Goal: Transaction & Acquisition: Subscribe to service/newsletter

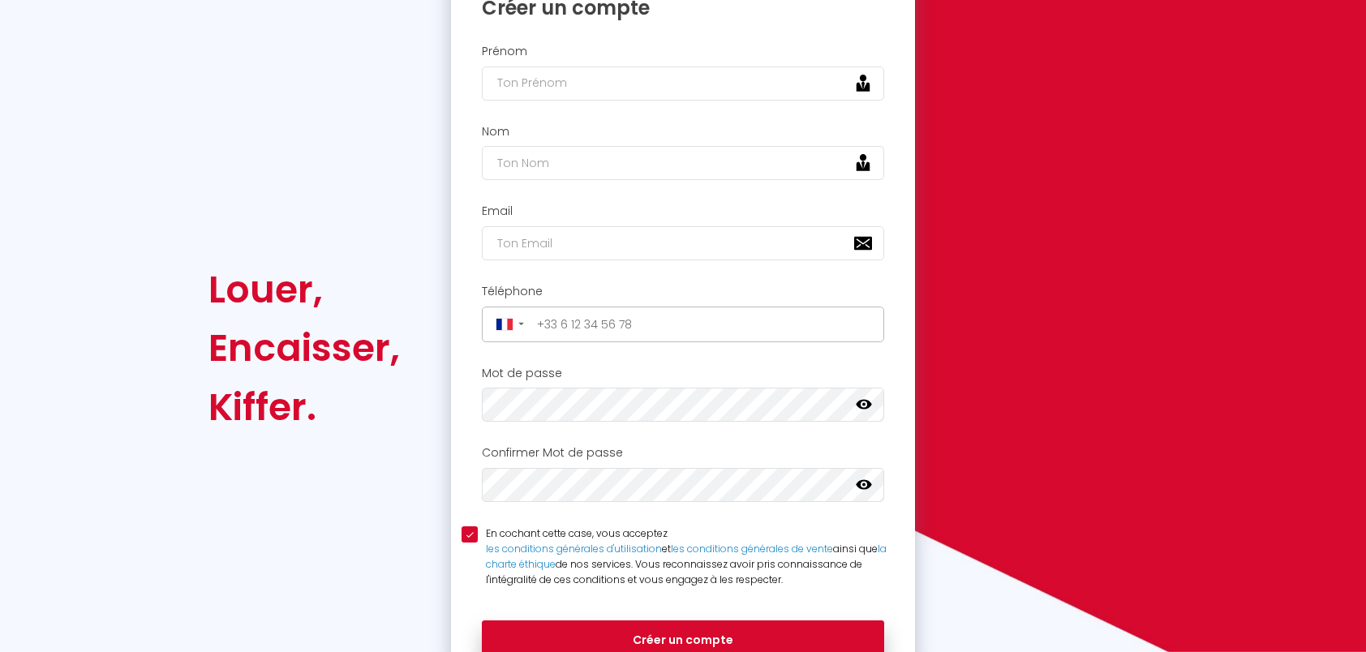
scroll to position [119, 0]
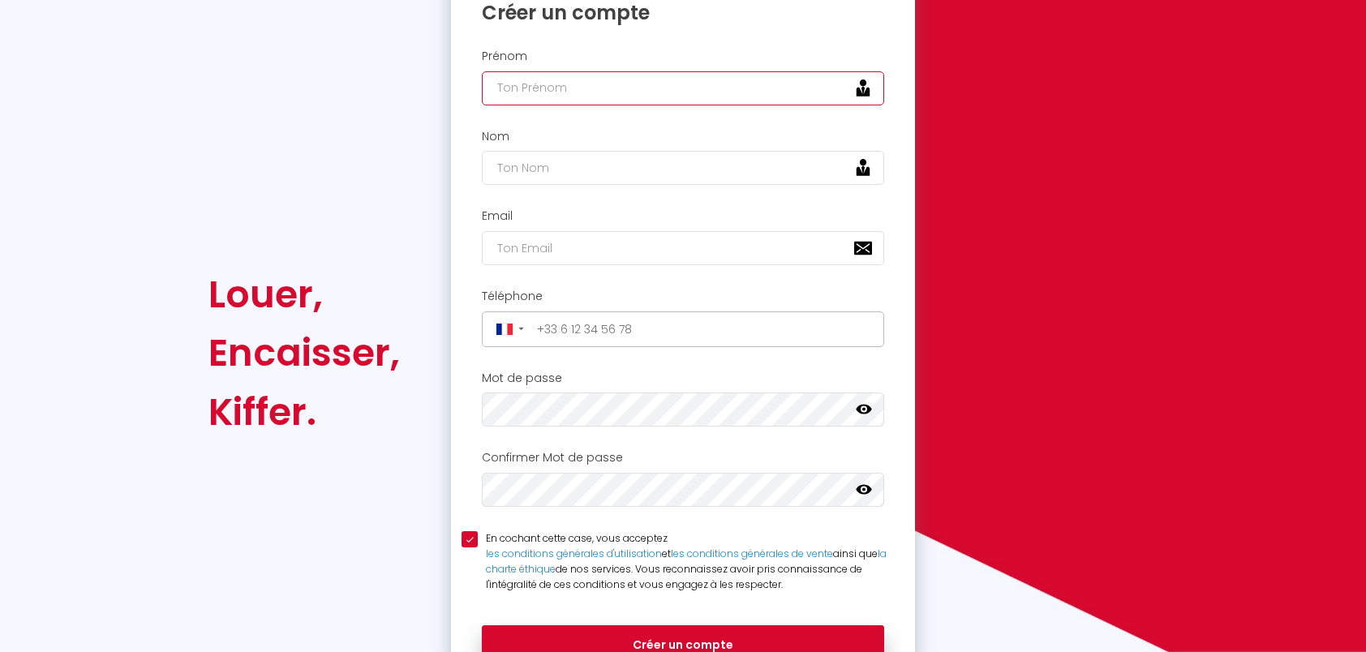
click at [566, 81] on input "text" at bounding box center [683, 88] width 402 height 34
type input "[PERSON_NAME]"
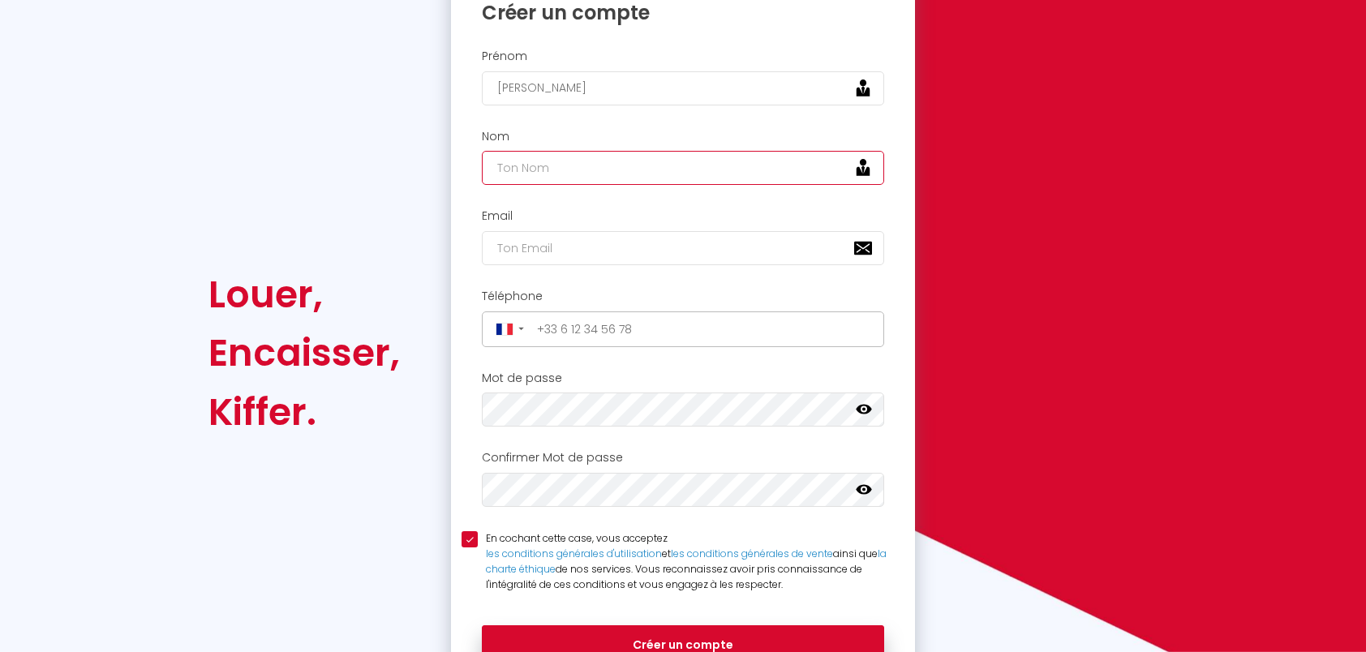
click at [526, 172] on input "text" at bounding box center [683, 168] width 402 height 34
type input "Bruzeau"
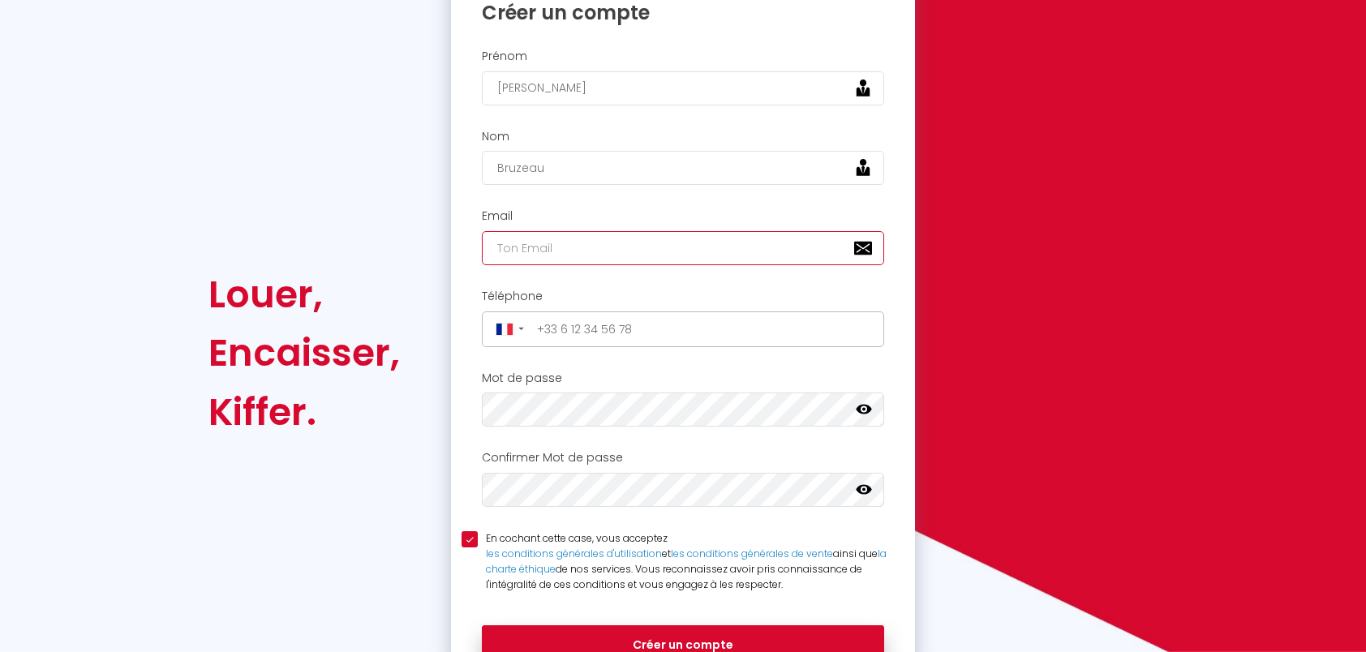
click at [523, 250] on input "email" at bounding box center [683, 248] width 402 height 34
type input "[PERSON_NAME][EMAIL_ADDRESS][PERSON_NAME][DOMAIN_NAME]"
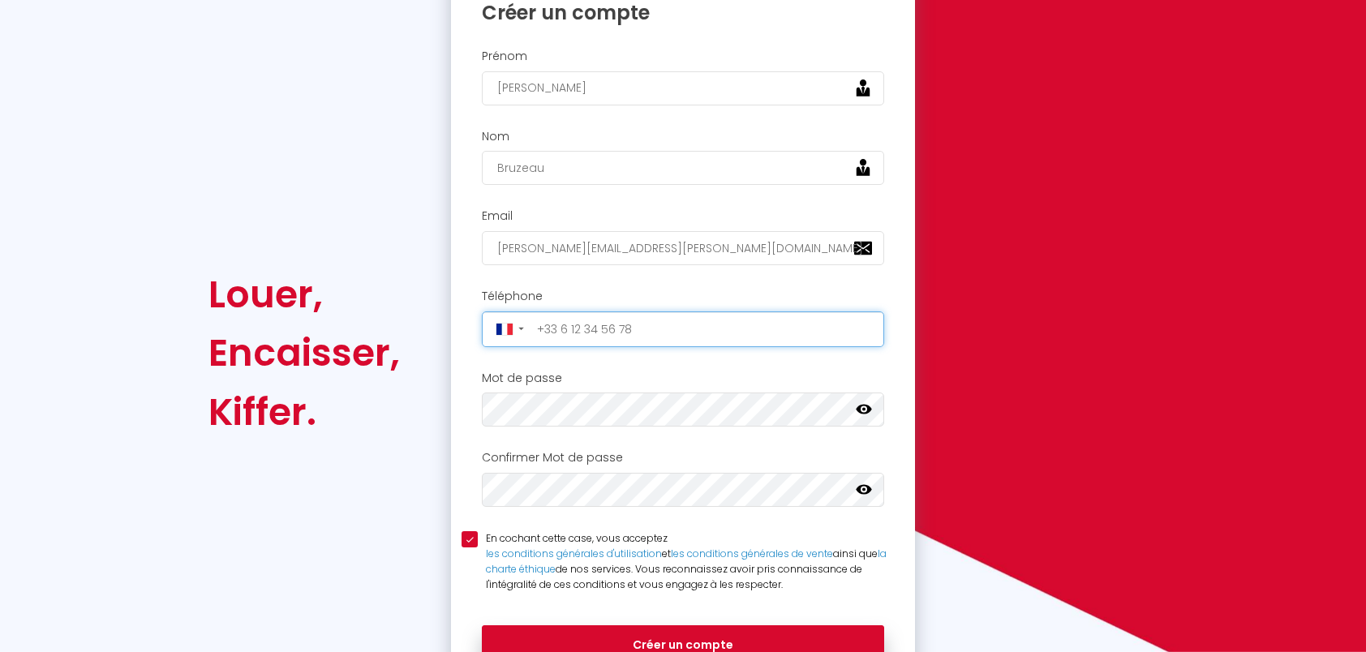
click at [606, 325] on input "tel" at bounding box center [706, 329] width 348 height 26
type input "[PHONE_NUMBER]"
click at [860, 408] on icon at bounding box center [864, 410] width 16 height 10
click at [863, 485] on icon at bounding box center [864, 490] width 16 height 10
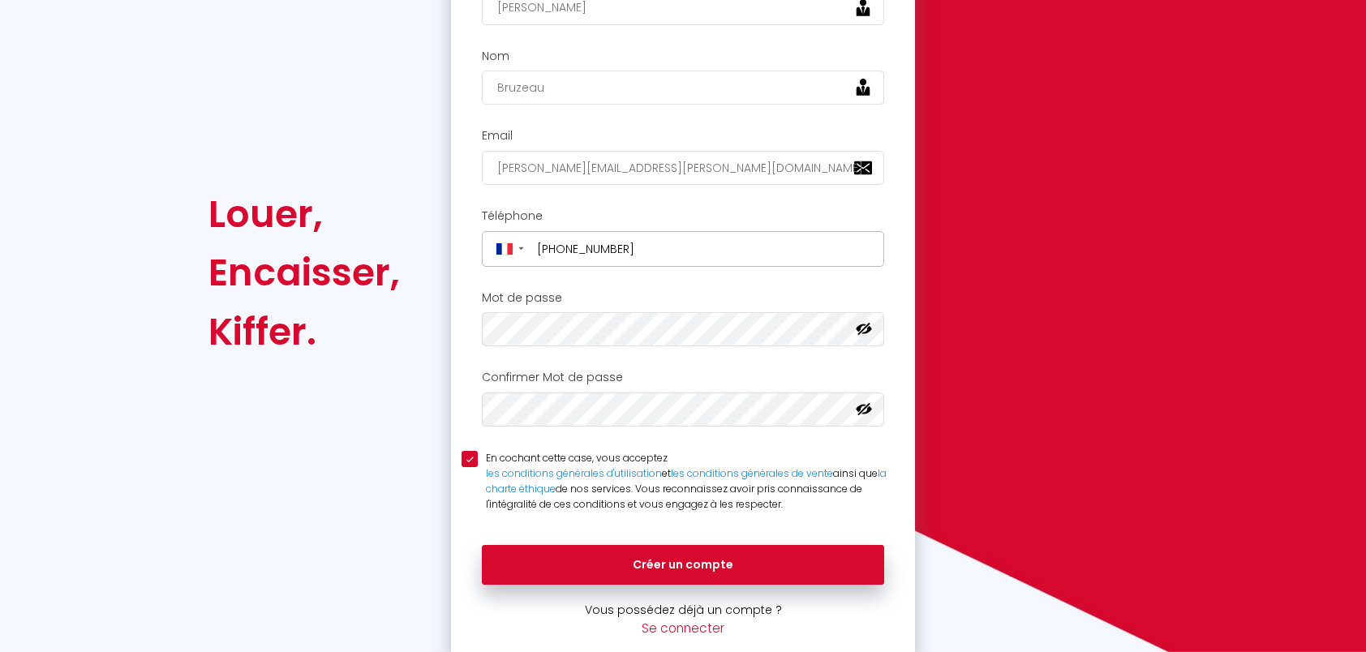
scroll to position [226, 0]
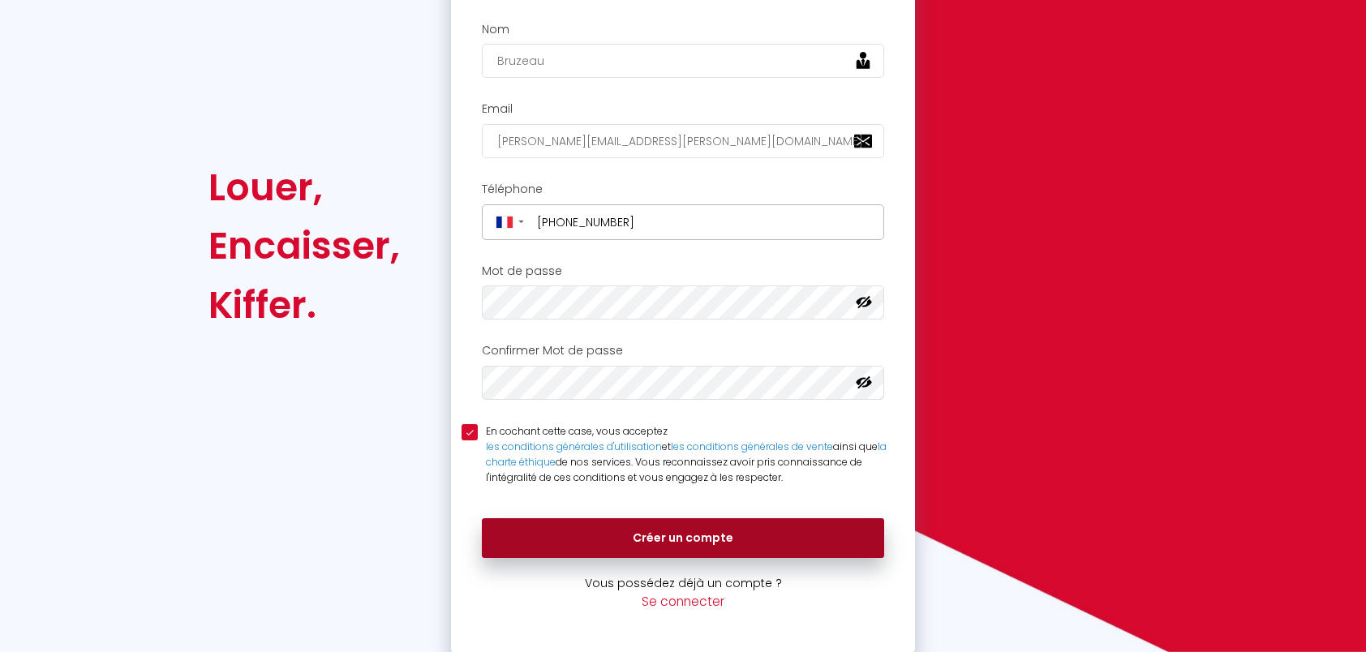
click at [623, 540] on button "Créer un compte" at bounding box center [683, 539] width 402 height 41
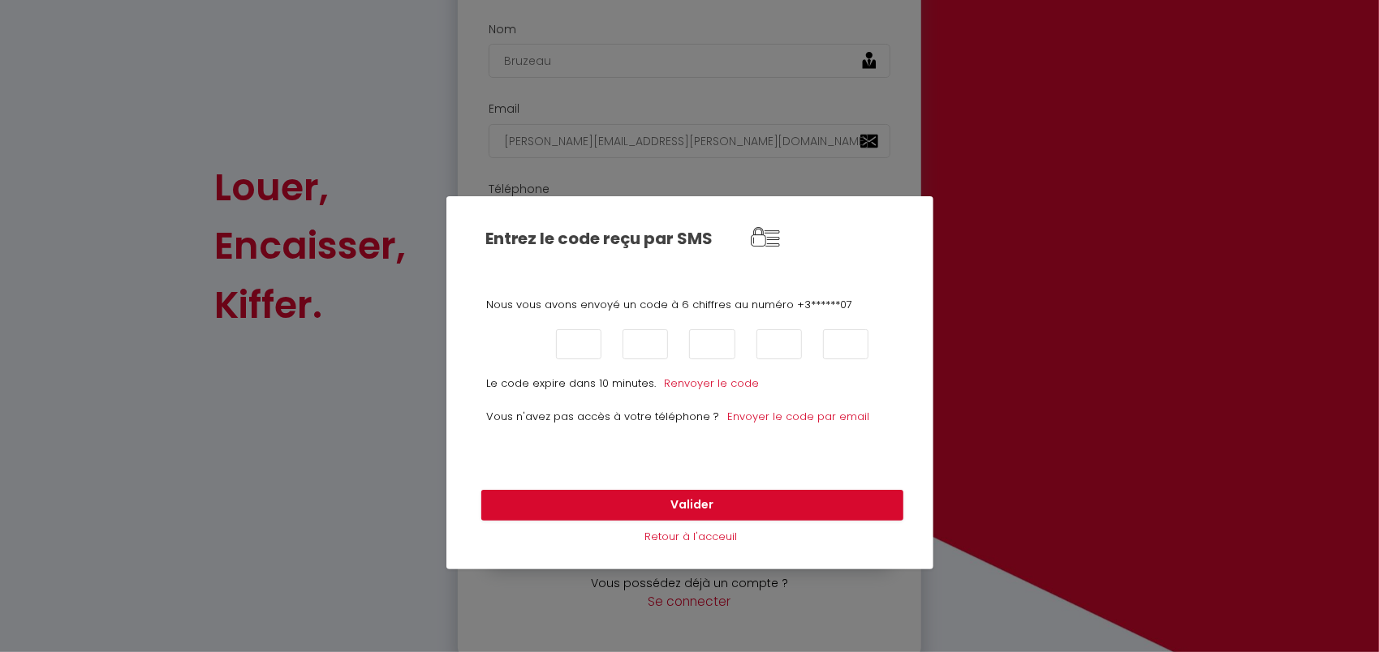
click at [511, 355] on input "text" at bounding box center [511, 344] width 45 height 30
type input "9"
type input "7"
type input "9"
type input "7"
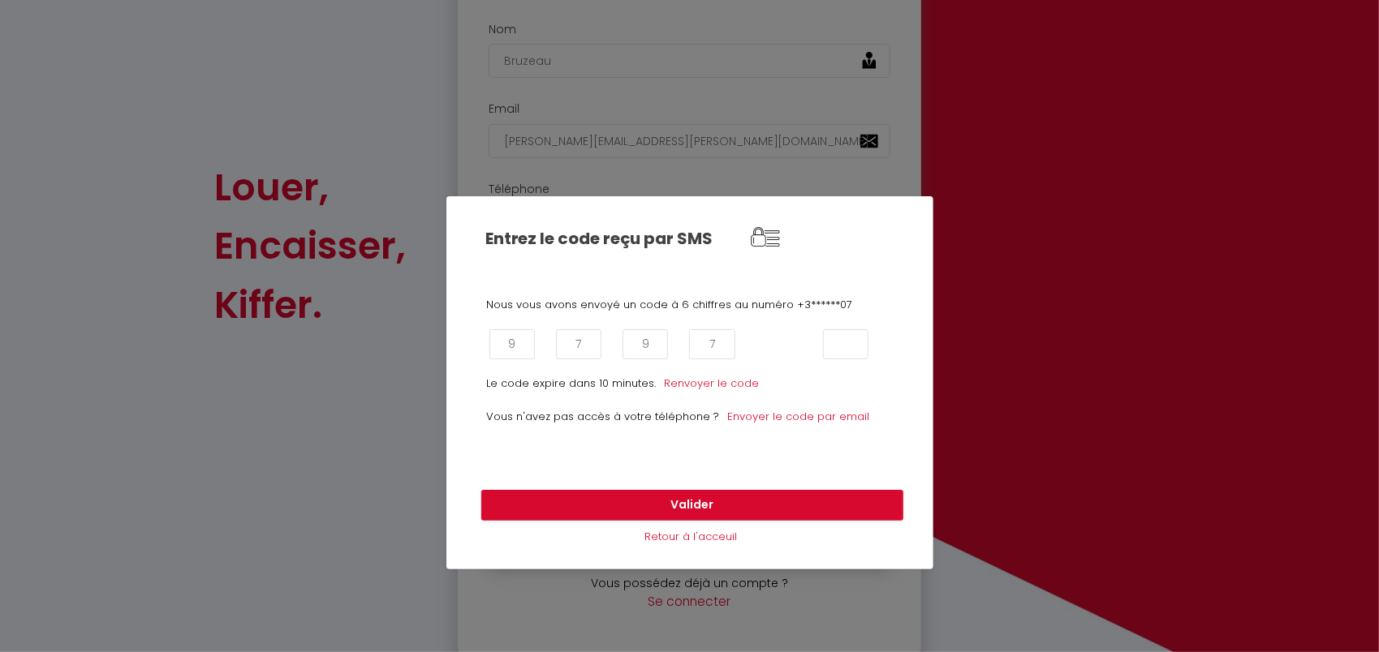
type input "2"
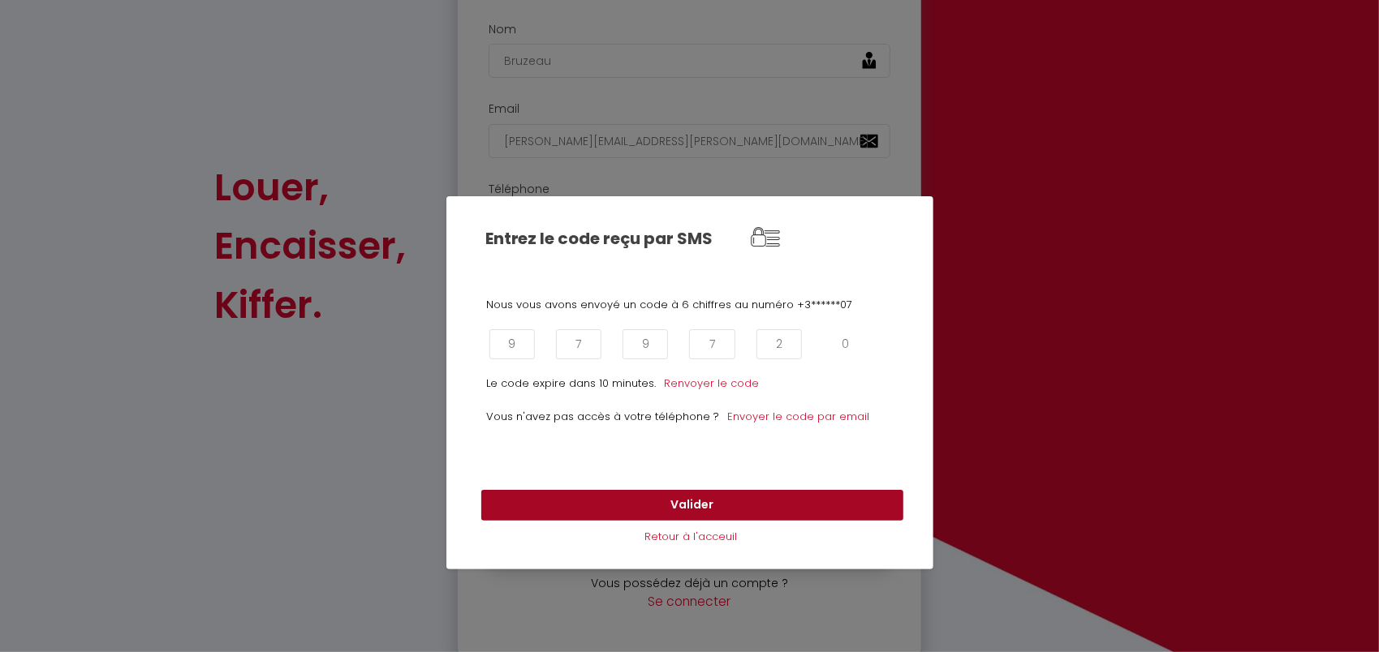
type input "0"
click at [705, 498] on button "Valider" at bounding box center [692, 505] width 422 height 31
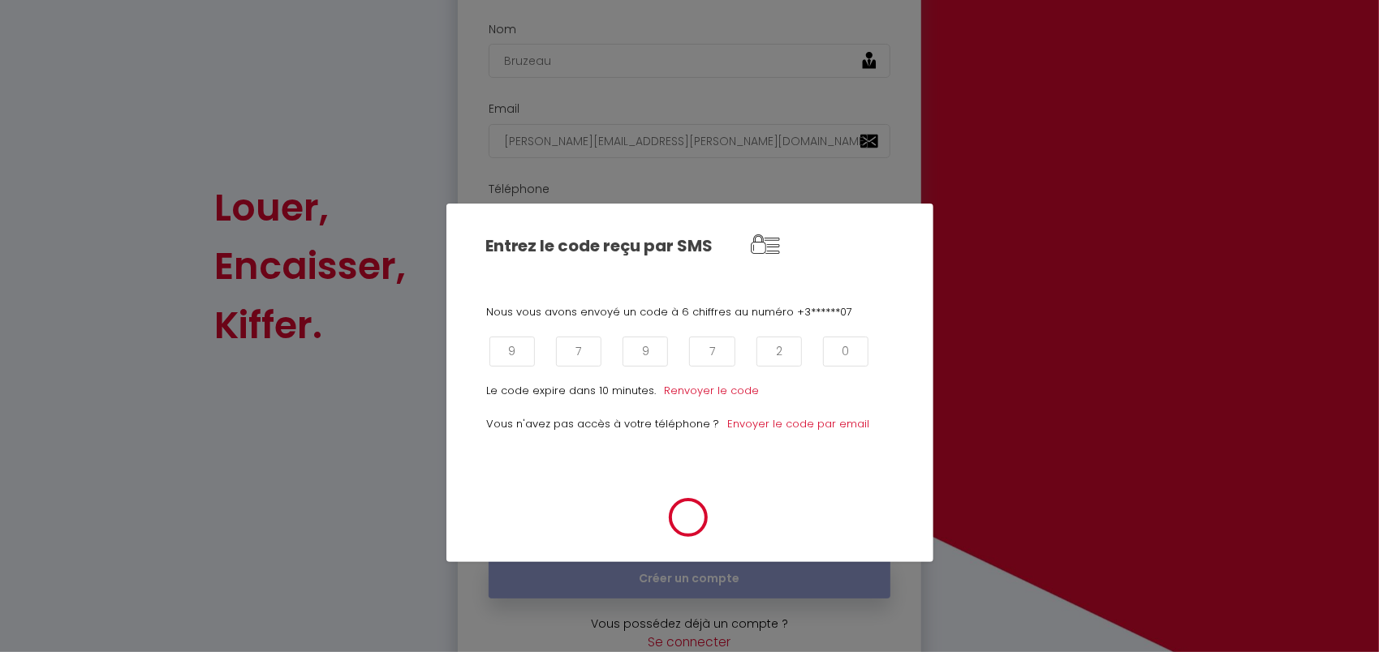
scroll to position [247, 0]
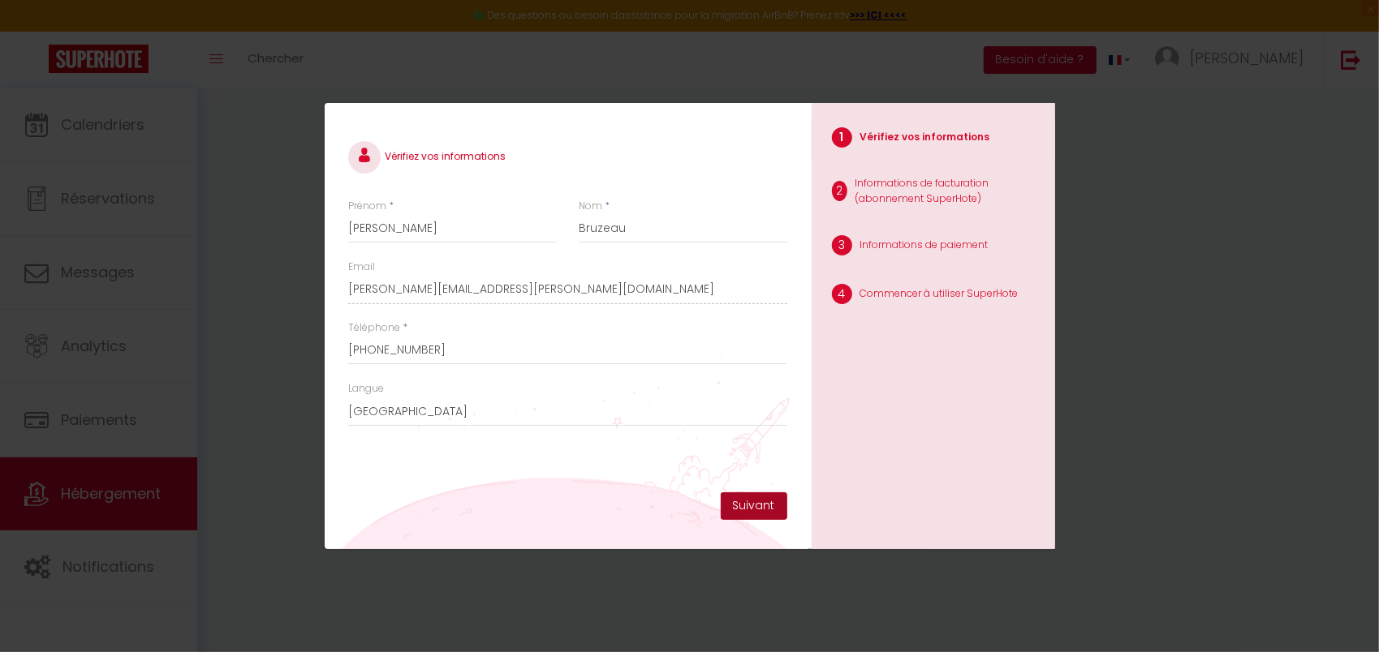
click at [747, 505] on button "Suivant" at bounding box center [754, 507] width 67 height 28
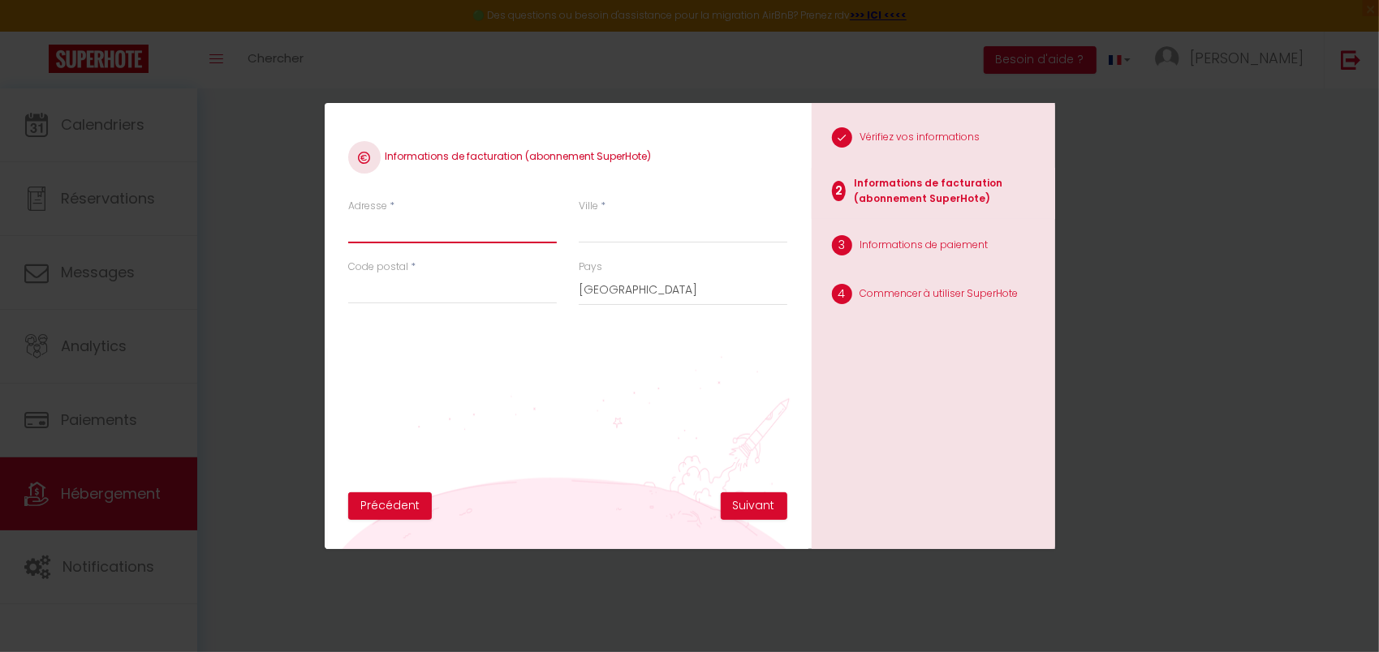
click at [397, 234] on input "Adresse" at bounding box center [452, 228] width 209 height 29
type input "[STREET_ADDRESS][PERSON_NAME]"
type input "[GEOGRAPHIC_DATA]"
type input "75015"
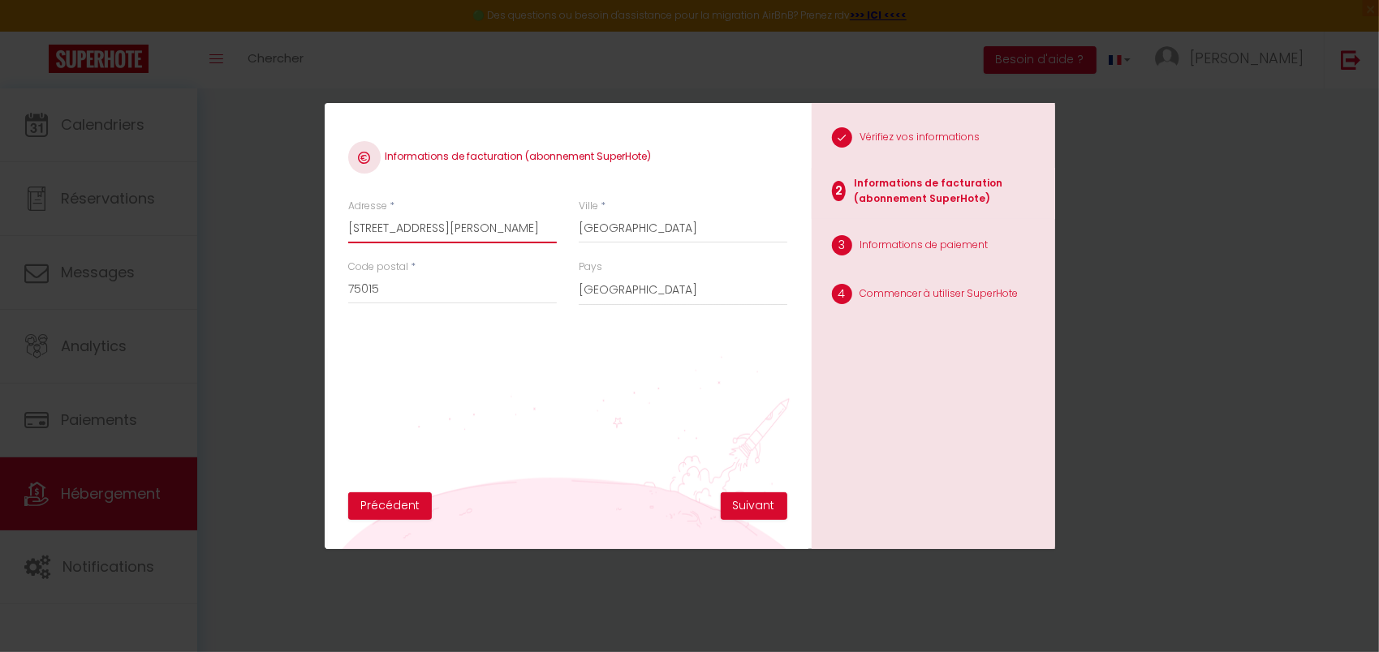
drag, startPoint x: 505, startPoint y: 226, endPoint x: 570, endPoint y: 226, distance: 64.9
click at [570, 226] on div "Adresse * [STREET_ADDRESS][PERSON_NAME] Ville * [GEOGRAPHIC_DATA] Code postal *…" at bounding box center [567, 260] width 459 height 123
type input "4 Passage [PERSON_NAME]"
click at [673, 141] on h4 "Informations de facturation (abonnement SuperHote)" at bounding box center [567, 157] width 438 height 32
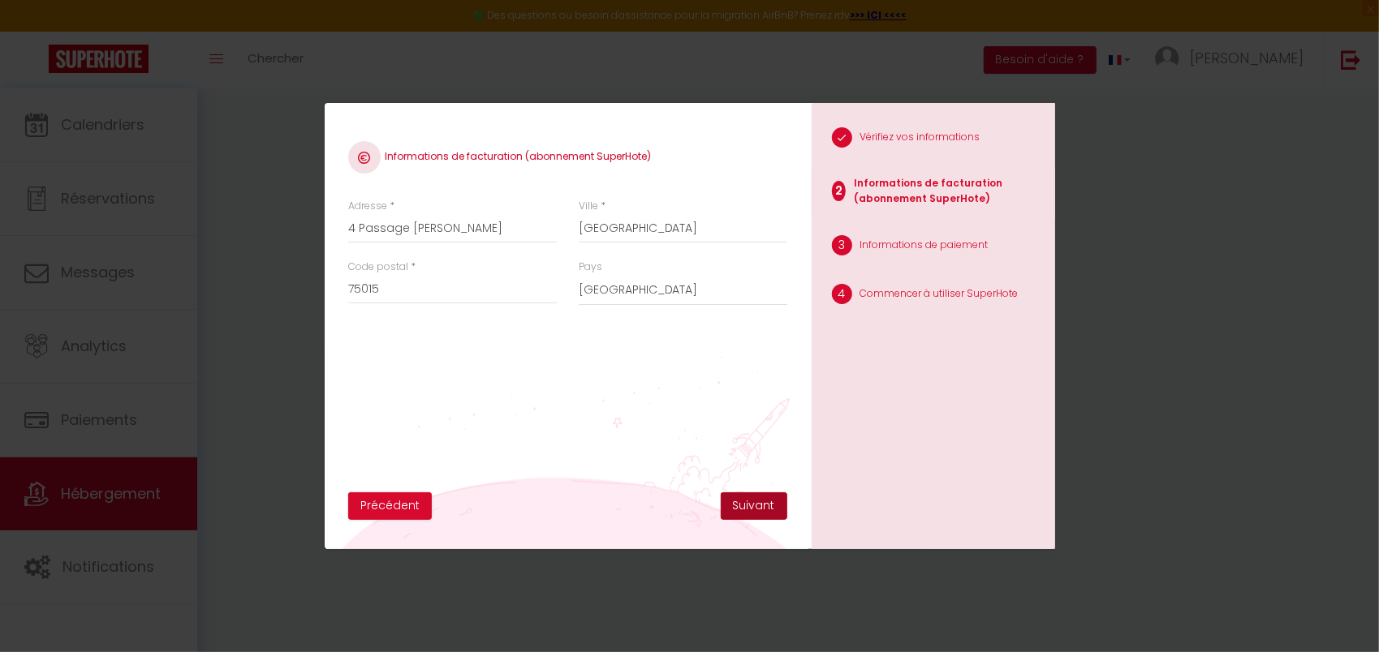
click at [753, 511] on button "Suivant" at bounding box center [754, 507] width 67 height 28
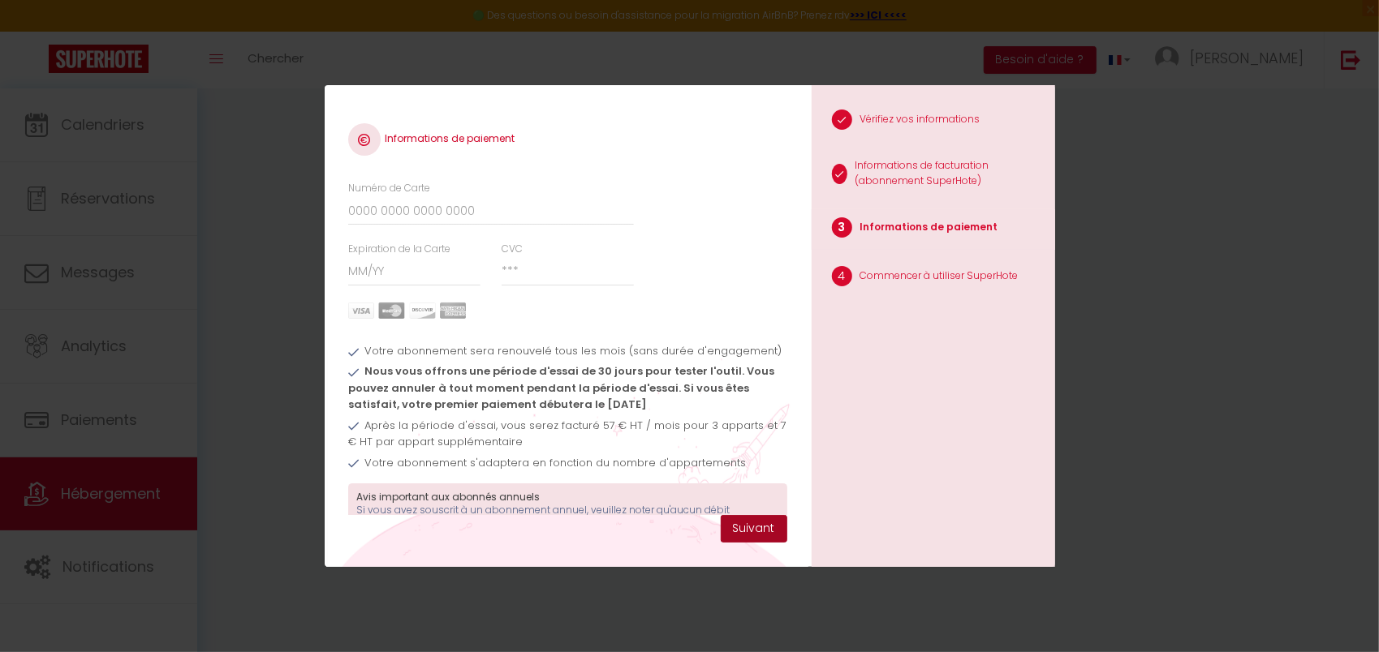
click at [768, 537] on button "Suivant" at bounding box center [754, 529] width 67 height 28
click at [925, 274] on li "4 Commencer à utiliser SuperHote" at bounding box center [932, 278] width 243 height 41
click at [537, 428] on span "Après la période d'essai, vous serez facturé 57 € HT / mois pour 3 apparts et 7…" at bounding box center [567, 434] width 438 height 32
click at [512, 467] on span "Votre abonnement s'adaptera en fonction du nombre d'appartements" at bounding box center [554, 462] width 381 height 15
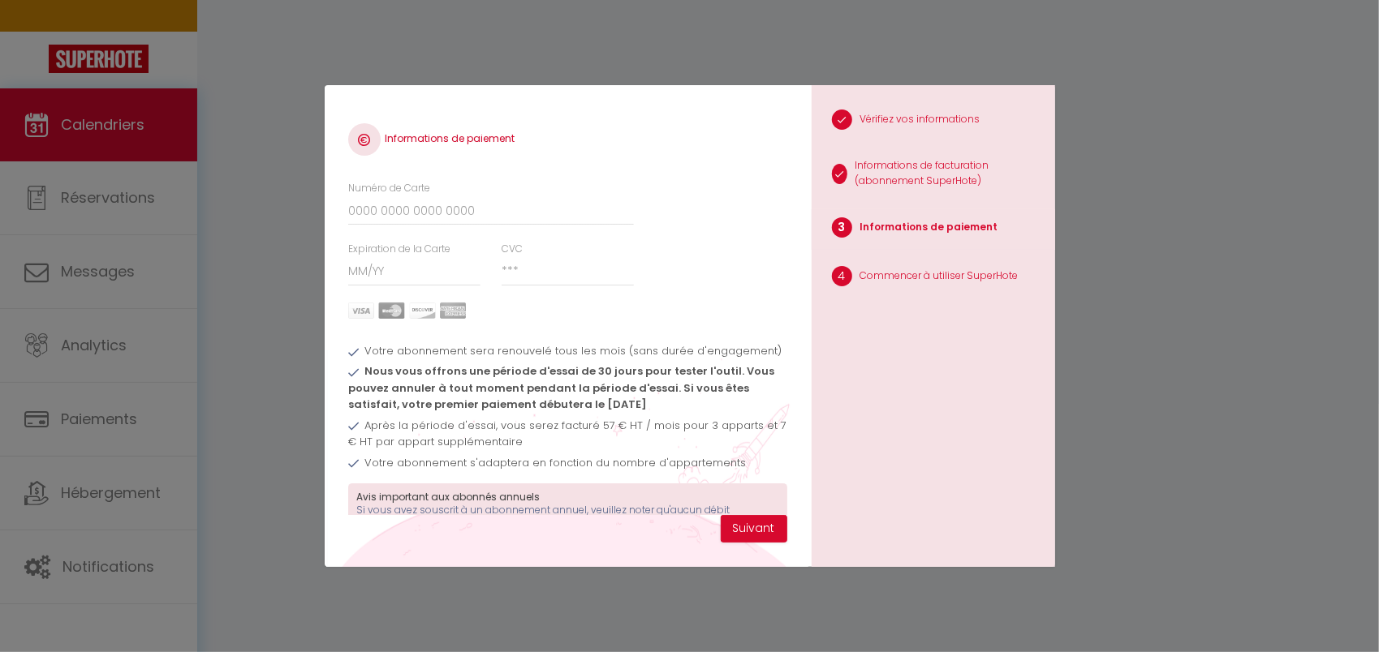
scroll to position [57, 0]
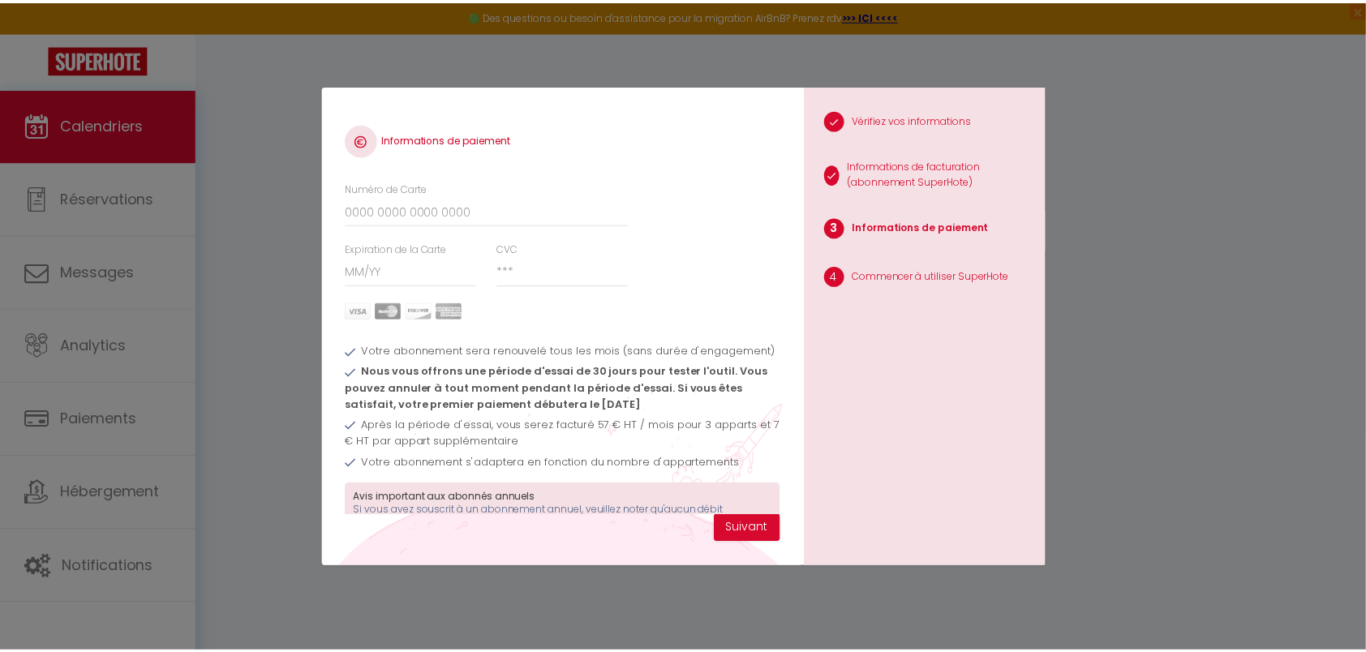
scroll to position [88, 0]
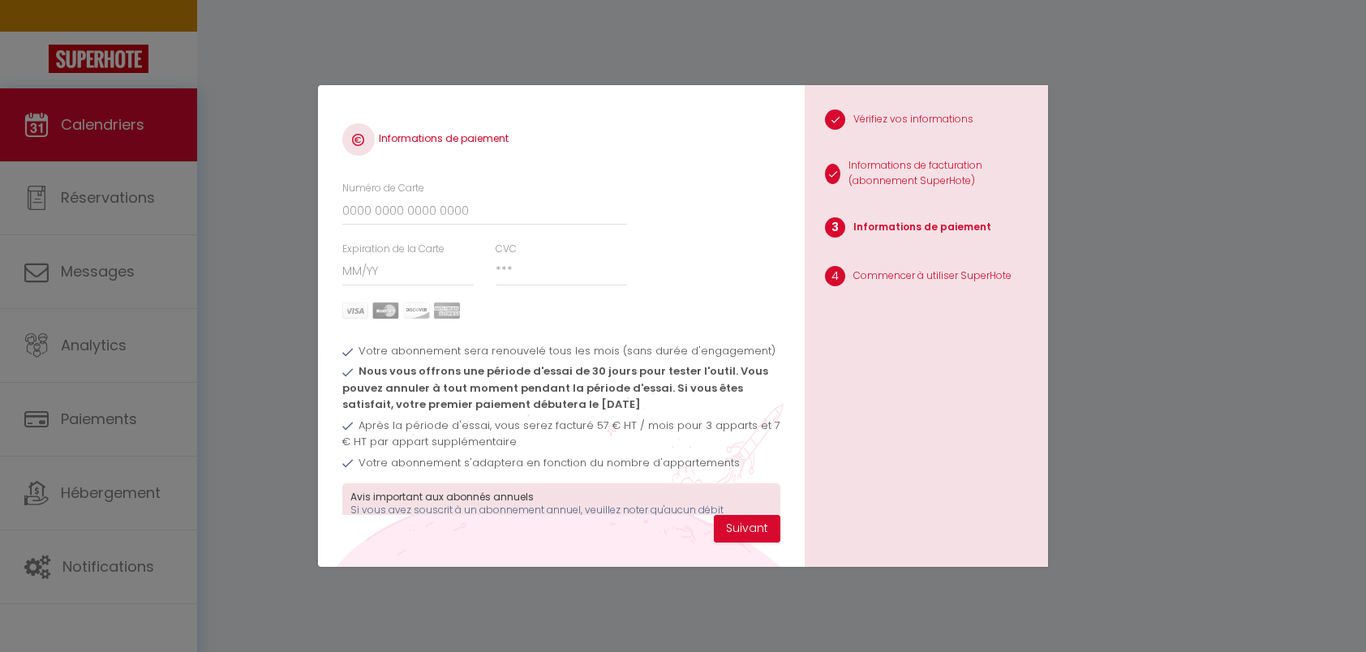
click at [571, 182] on div "Numéro de Carte" at bounding box center [484, 203] width 285 height 45
drag, startPoint x: 110, startPoint y: 127, endPoint x: 113, endPoint y: 148, distance: 22.0
click at [110, 128] on div "Informations de paiement Numéro de Carte Expiration de la Carte CVC Votre abonn…" at bounding box center [683, 326] width 1366 height 652
click at [97, 201] on div "Informations de paiement Numéro de Carte Expiration de la Carte CVC Votre abonn…" at bounding box center [683, 326] width 1366 height 652
